Goal: Information Seeking & Learning: Learn about a topic

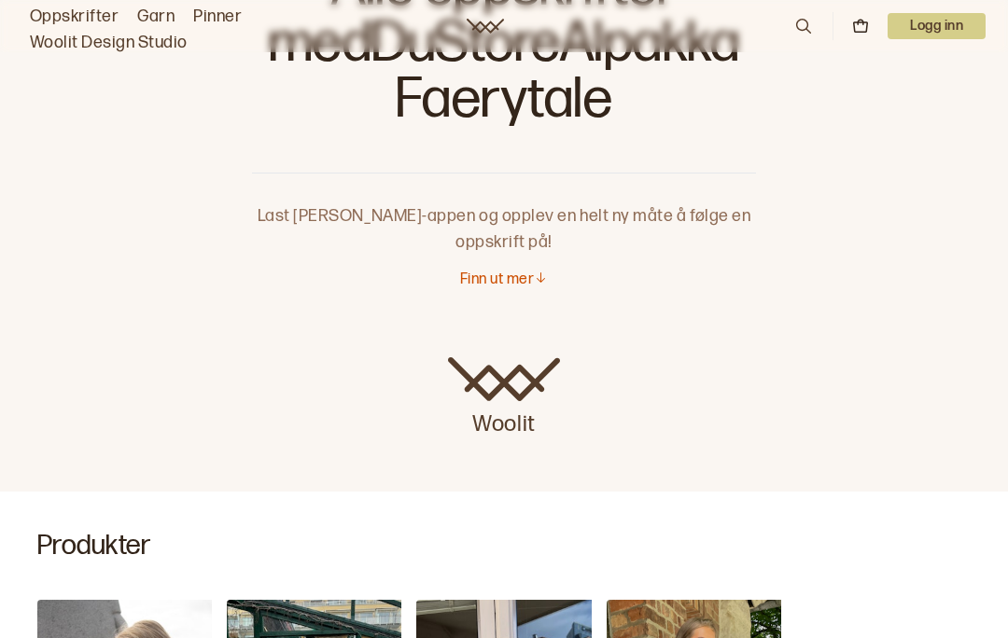
click at [519, 287] on p "Finn ut mer" at bounding box center [497, 281] width 74 height 20
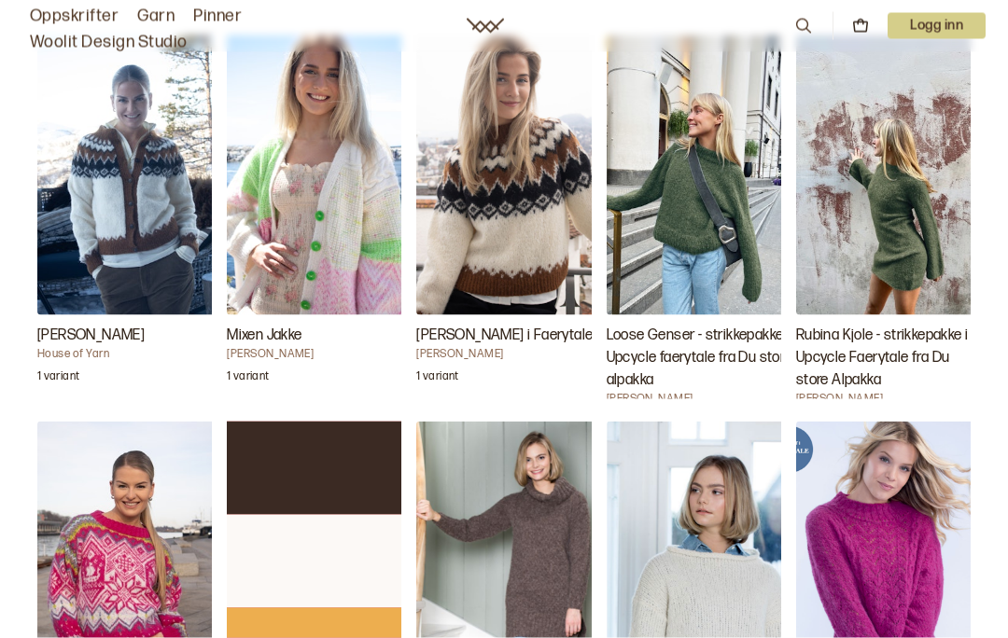
scroll to position [2341, 0]
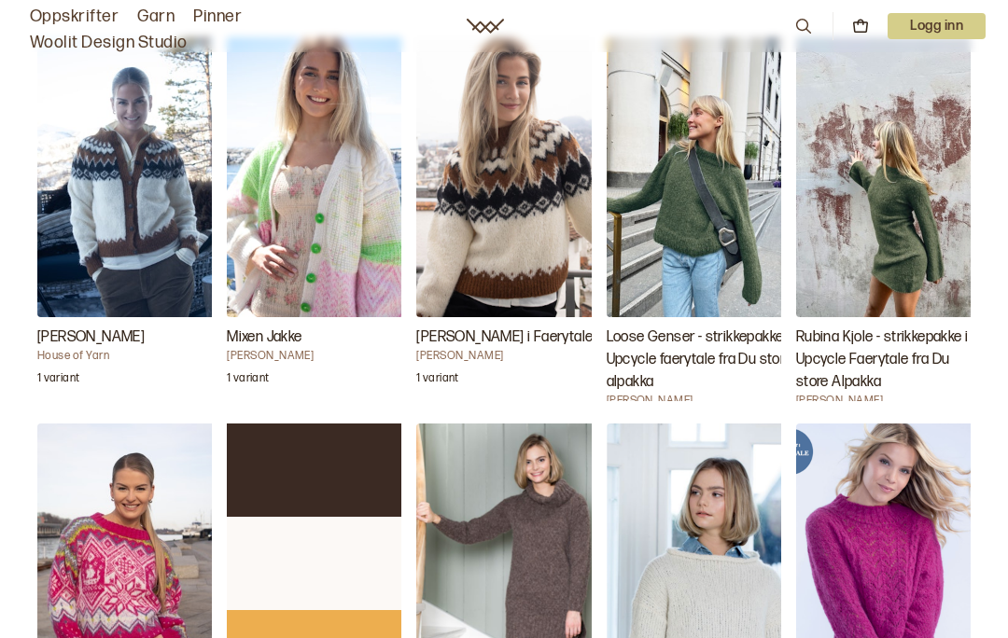
click at [715, 216] on img "Loose Genser - strikkepakke i Upcycle faerytale fra Du store alpakka" at bounding box center [700, 177] width 187 height 280
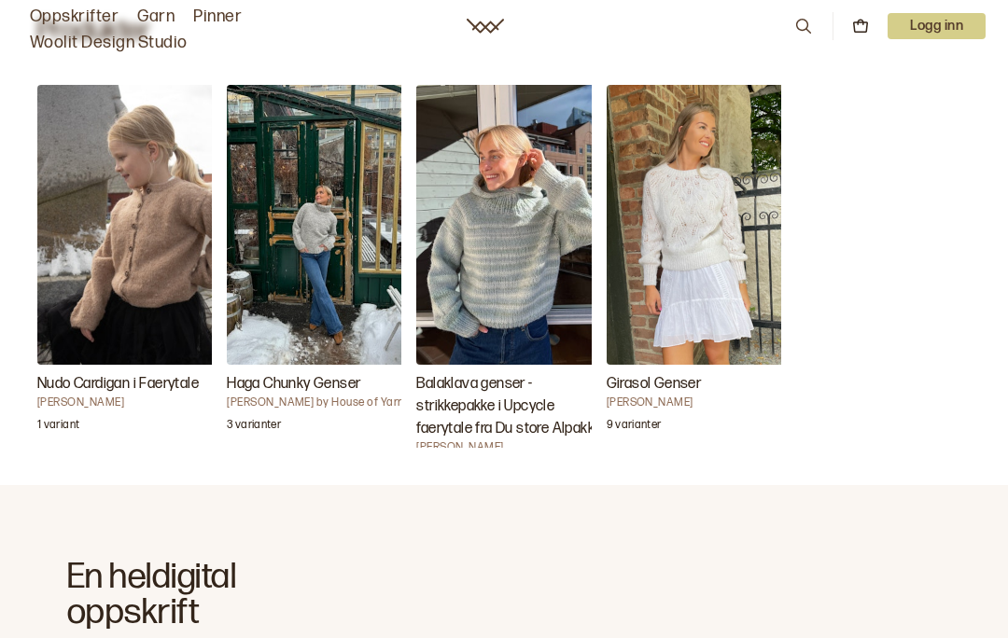
scroll to position [672, 0]
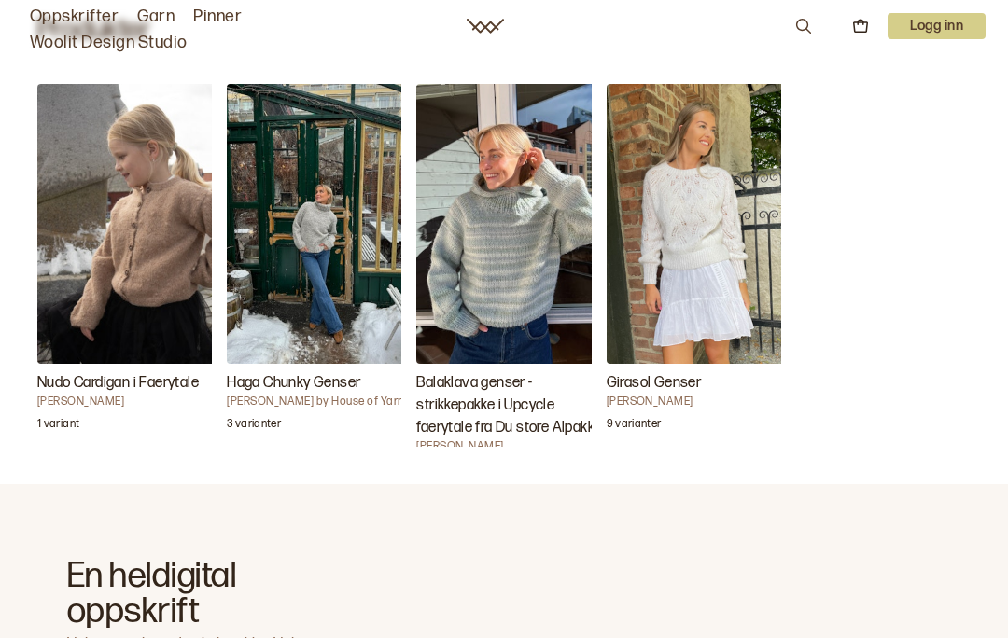
click at [325, 258] on img "Haga Chunky Genser" at bounding box center [320, 224] width 187 height 280
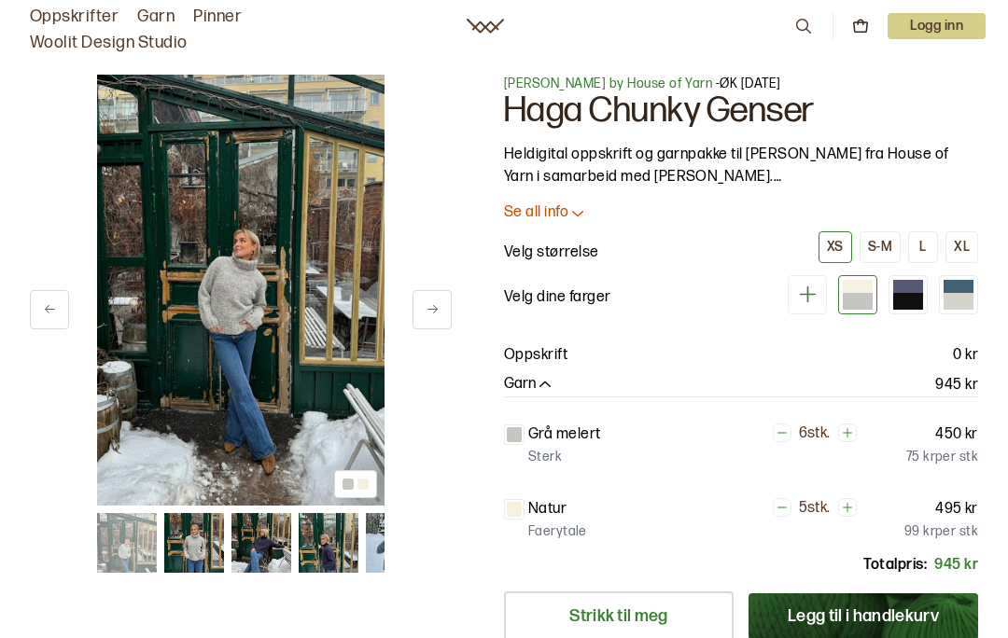
click at [251, 302] on img at bounding box center [240, 290] width 287 height 431
click at [244, 318] on img at bounding box center [240, 290] width 287 height 431
